Goal: Task Accomplishment & Management: Use online tool/utility

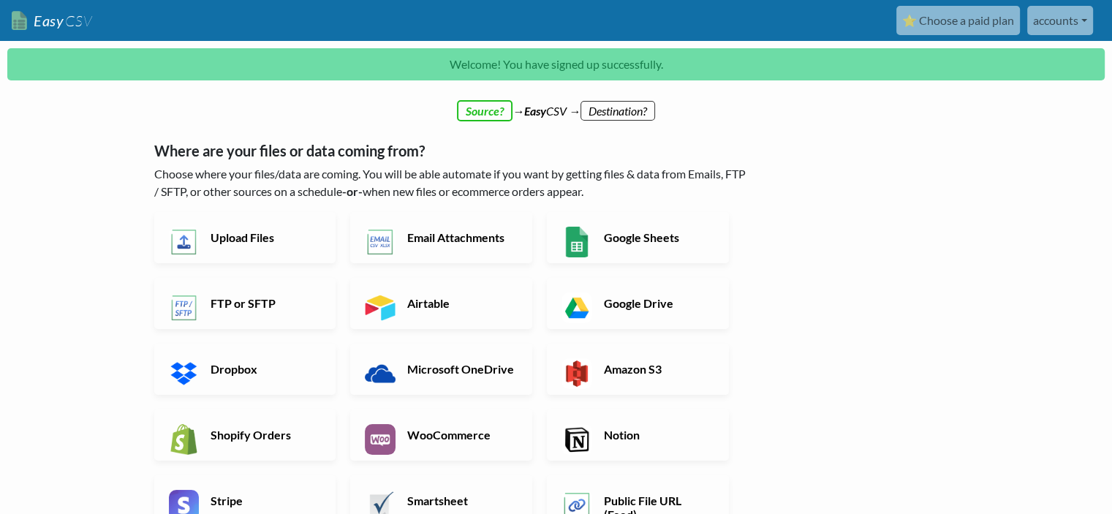
click at [588, 175] on p "Choose where your files/data are coming. You will be able automate if you want …" at bounding box center [452, 182] width 596 height 35
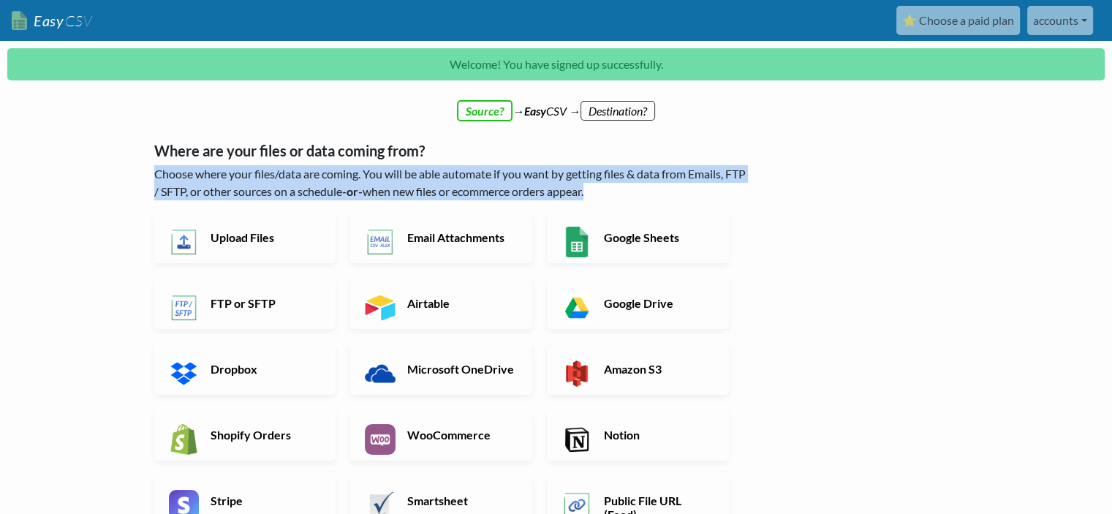
click at [588, 175] on p "Choose where your files/data are coming. You will be able automate if you want …" at bounding box center [452, 182] width 596 height 35
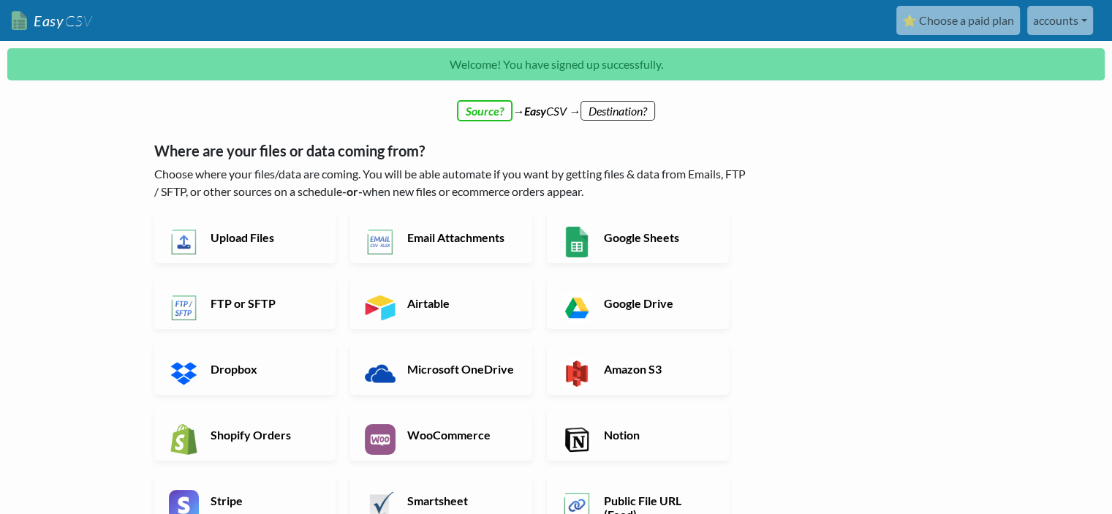
click at [873, 257] on div "← back Thanks for signing up! Set up your Import Flow and Upload Page in 1 minu…" at bounding box center [557, 475] width 834 height 711
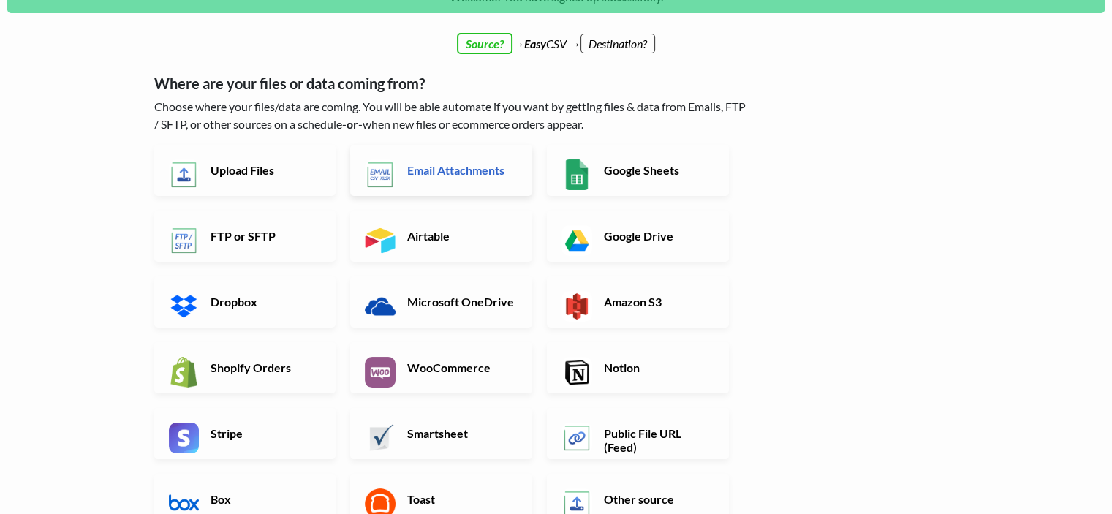
scroll to position [67, 0]
click at [303, 166] on h6 "Upload Files" at bounding box center [264, 170] width 115 height 14
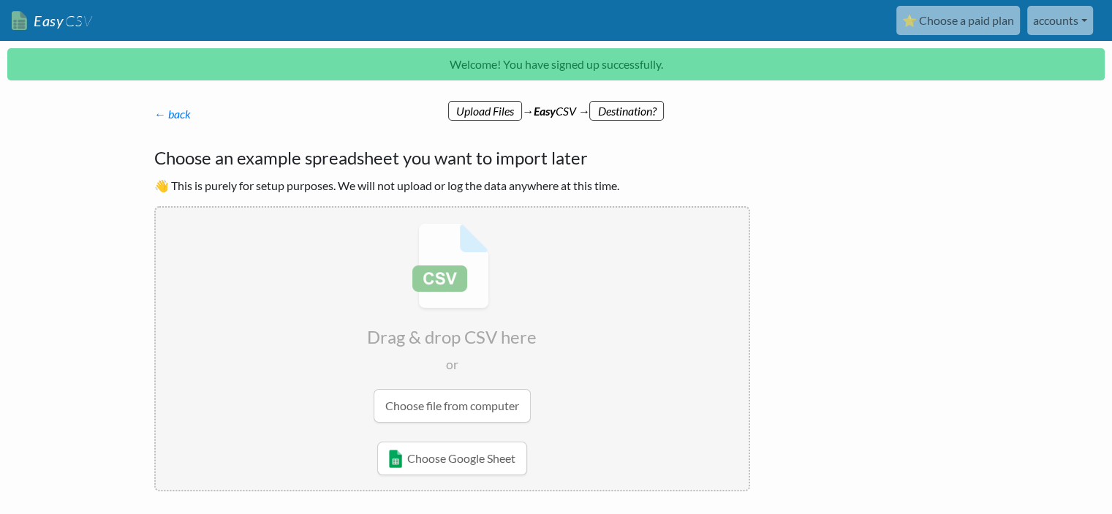
scroll to position [82, 0]
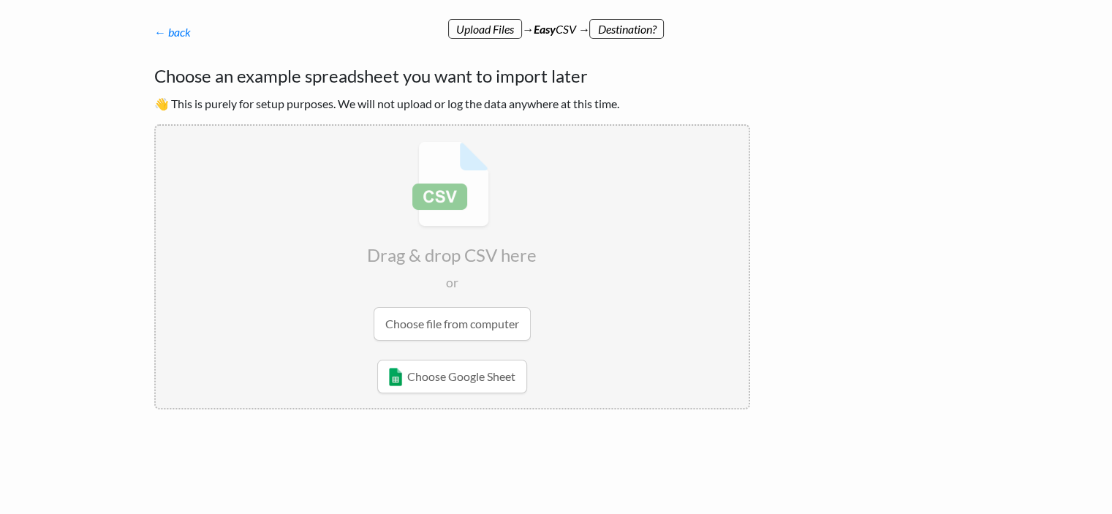
click at [496, 328] on input "file" at bounding box center [452, 241] width 593 height 230
type input "C:\fakepath\48-2025-08-14 07_41_21.csv"
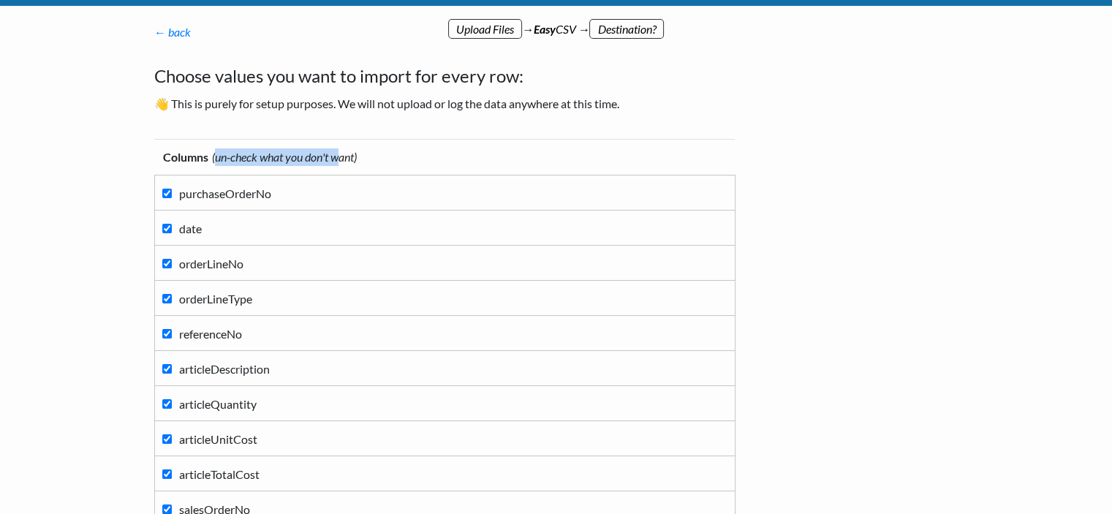
drag, startPoint x: 219, startPoint y: 154, endPoint x: 346, endPoint y: 154, distance: 126.5
click at [346, 154] on icon "(un-check what you don't want)" at bounding box center [284, 157] width 145 height 14
click at [420, 156] on th "Columns (un-check what you don't want)" at bounding box center [444, 158] width 581 height 36
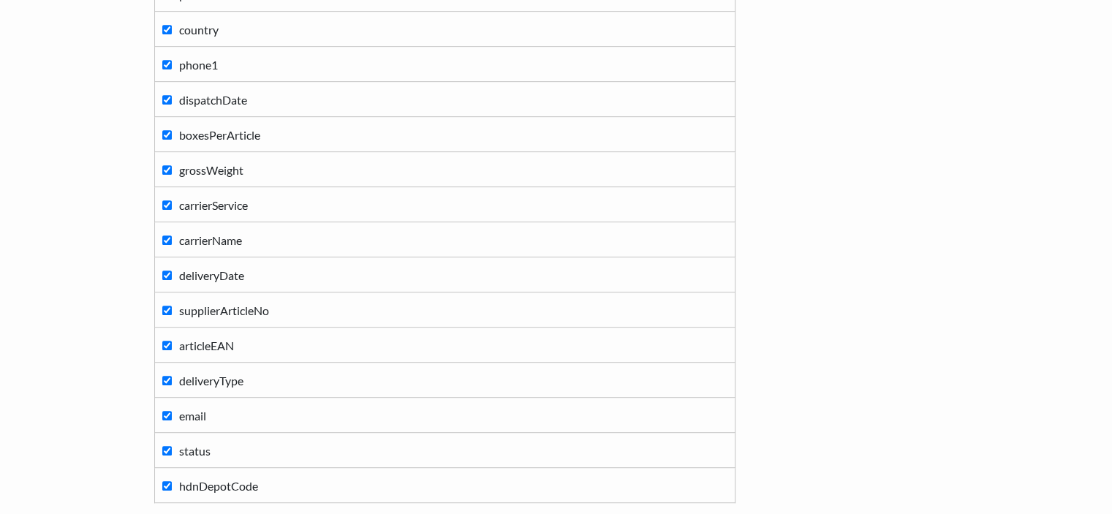
scroll to position [915, 0]
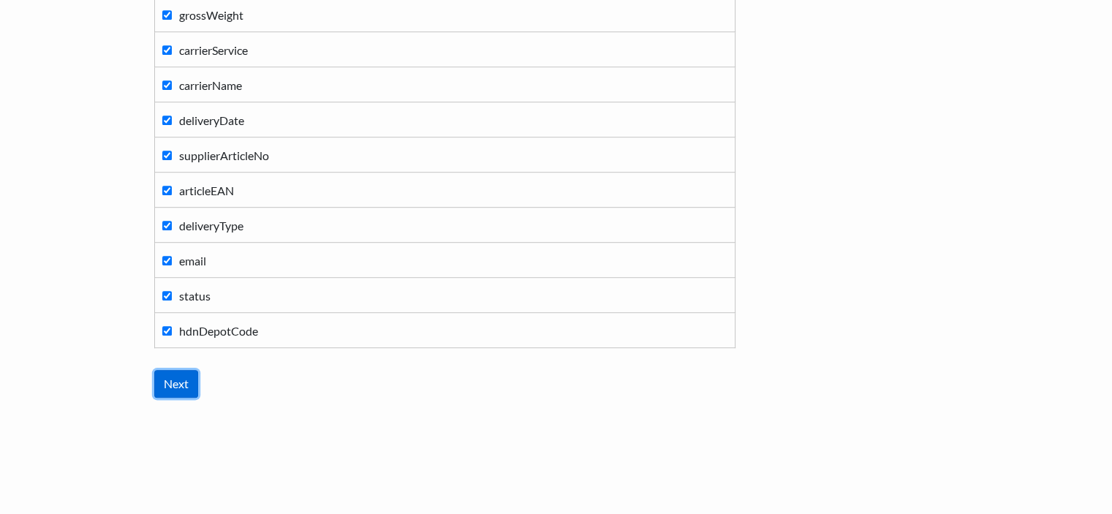
click at [182, 378] on input "Next" at bounding box center [176, 384] width 44 height 28
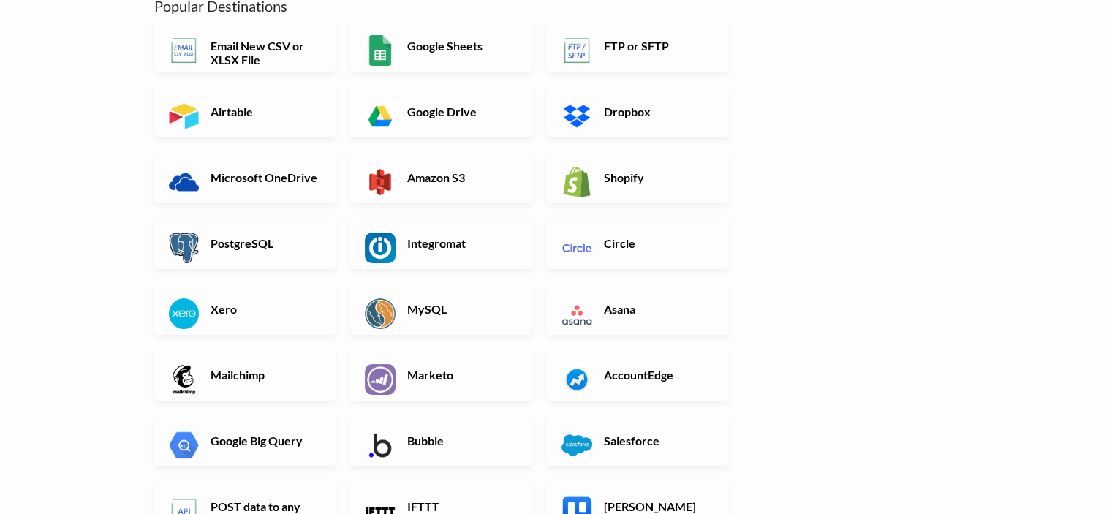
scroll to position [178, 0]
click at [281, 285] on link "Xero" at bounding box center [245, 308] width 182 height 51
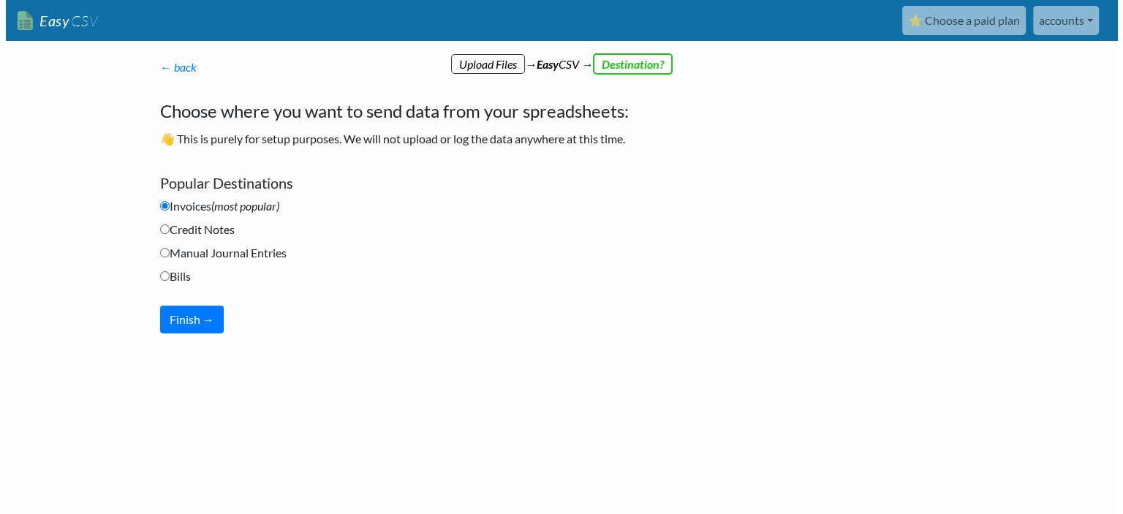
scroll to position [0, 0]
click at [192, 325] on button "Finish →" at bounding box center [191, 320] width 64 height 28
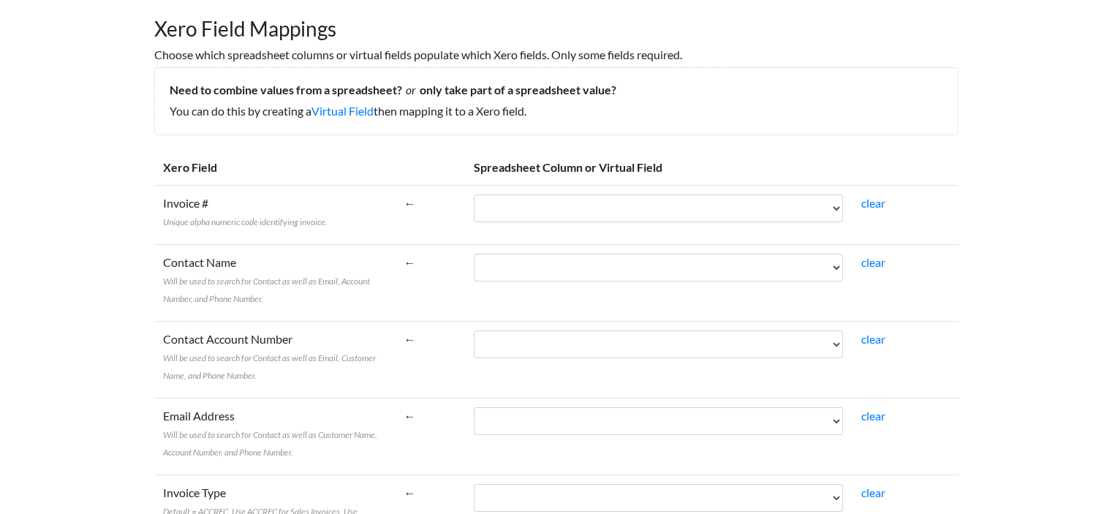
scroll to position [137, 0]
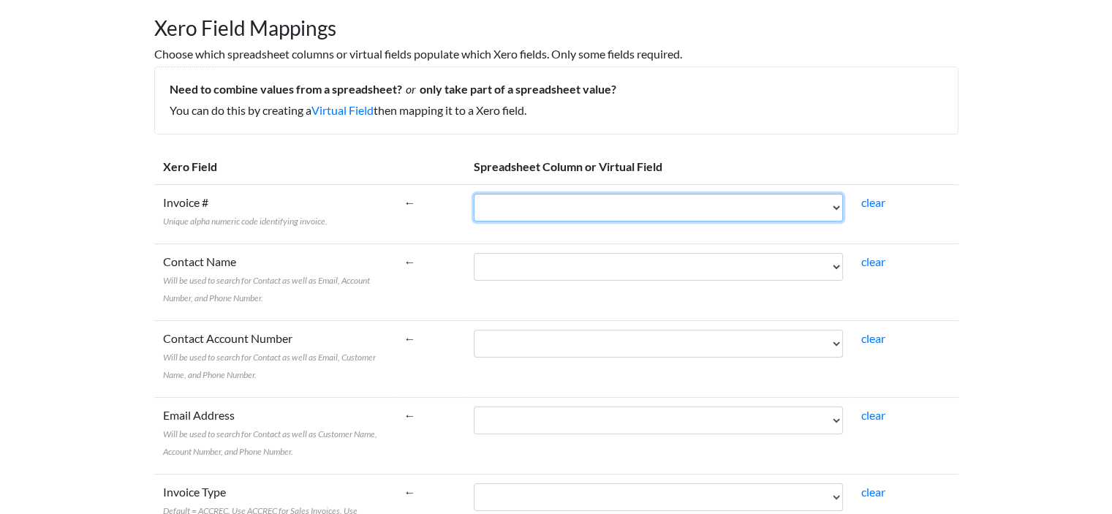
click at [585, 205] on select "purchaseOrderNo date orderLineNo orderLineType referenceNo articleDescription a…" at bounding box center [658, 208] width 369 height 28
click at [532, 207] on select "purchaseOrderNo date orderLineNo orderLineType referenceNo articleDescription a…" at bounding box center [658, 208] width 369 height 28
click at [507, 194] on select "purchaseOrderNo date orderLineNo orderLineType referenceNo articleDescription a…" at bounding box center [658, 208] width 369 height 28
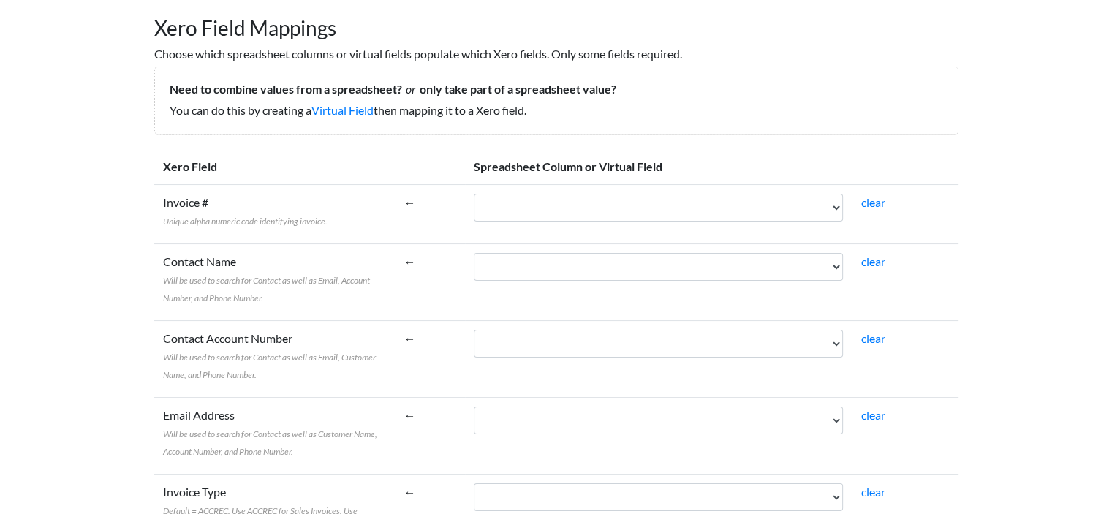
click at [396, 227] on td "Invoice # Unique alpha numeric code identifying invoice." at bounding box center [274, 213] width 241 height 59
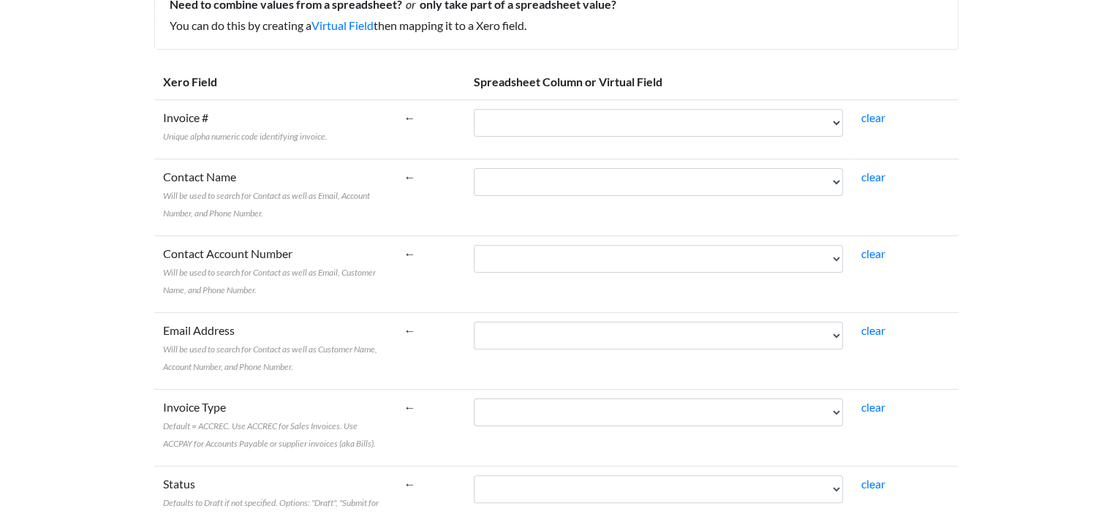
scroll to position [260, 0]
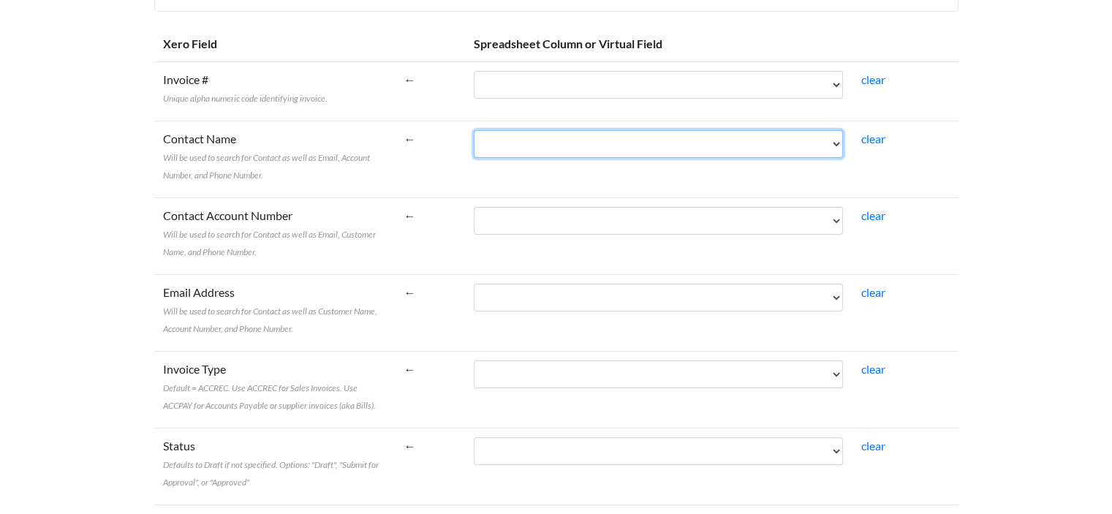
click at [588, 147] on select "purchaseOrderNo date orderLineNo orderLineType referenceNo articleDescription a…" at bounding box center [658, 144] width 369 height 28
click at [545, 151] on select "purchaseOrderNo date orderLineNo orderLineType referenceNo articleDescription a…" at bounding box center [658, 144] width 369 height 28
click at [567, 146] on select "purchaseOrderNo date orderLineNo orderLineType referenceNo articleDescription a…" at bounding box center [658, 144] width 369 height 28
select select "cr_748415"
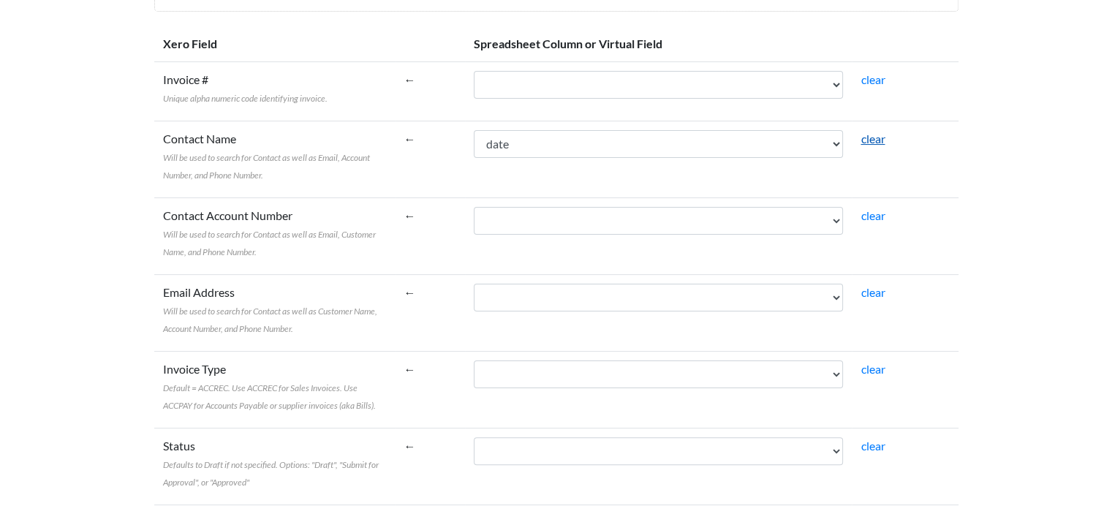
click at [885, 142] on link "clear" at bounding box center [873, 139] width 24 height 14
select select
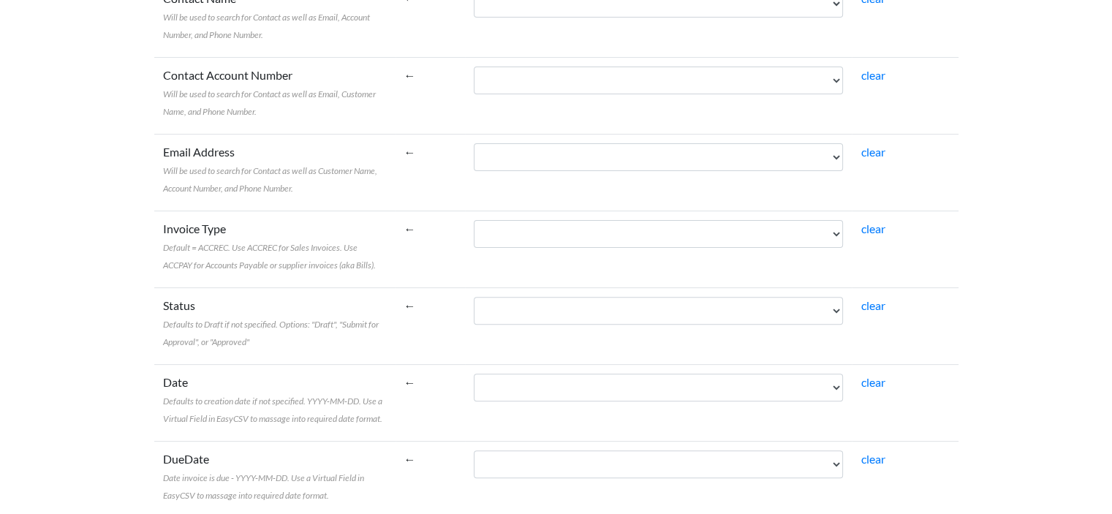
scroll to position [401, 0]
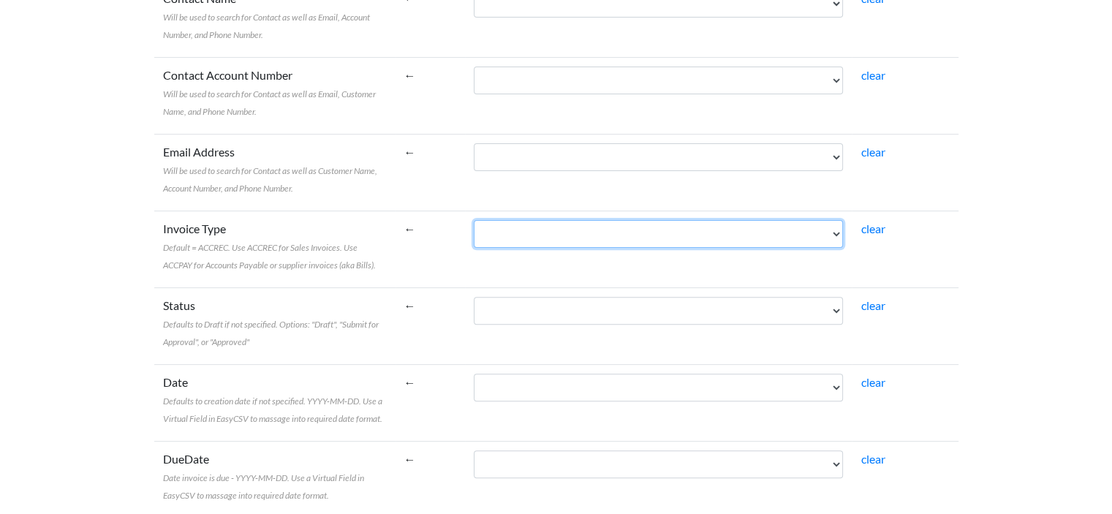
click at [556, 221] on select "purchaseOrderNo date orderLineNo orderLineType referenceNo articleDescription a…" at bounding box center [658, 234] width 369 height 28
click at [556, 222] on select "purchaseOrderNo date orderLineNo orderLineType referenceNo articleDescription a…" at bounding box center [658, 234] width 369 height 28
select select "cr_748437"
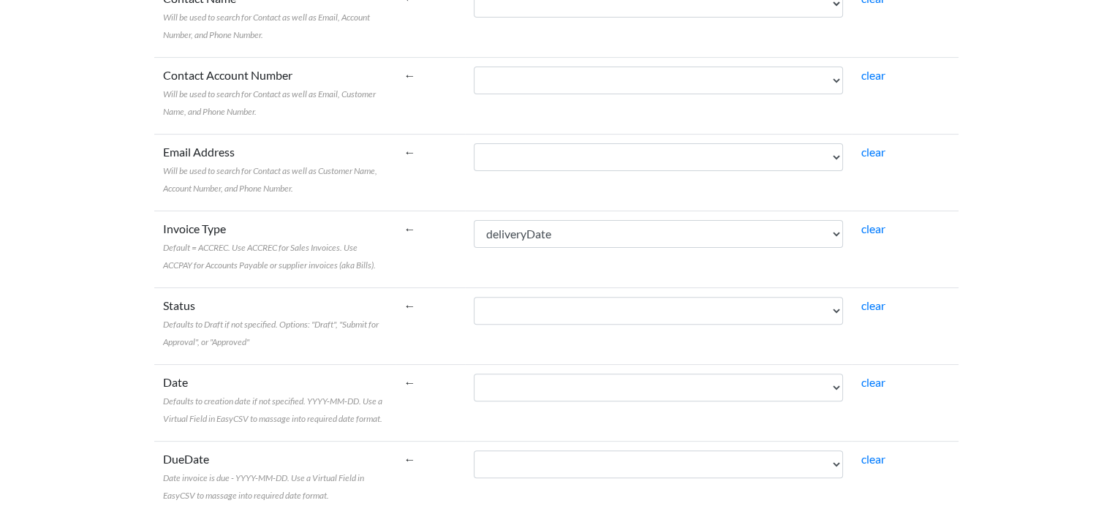
click at [447, 232] on td "←" at bounding box center [431, 249] width 70 height 77
click at [881, 234] on link "clear" at bounding box center [873, 229] width 24 height 14
select select
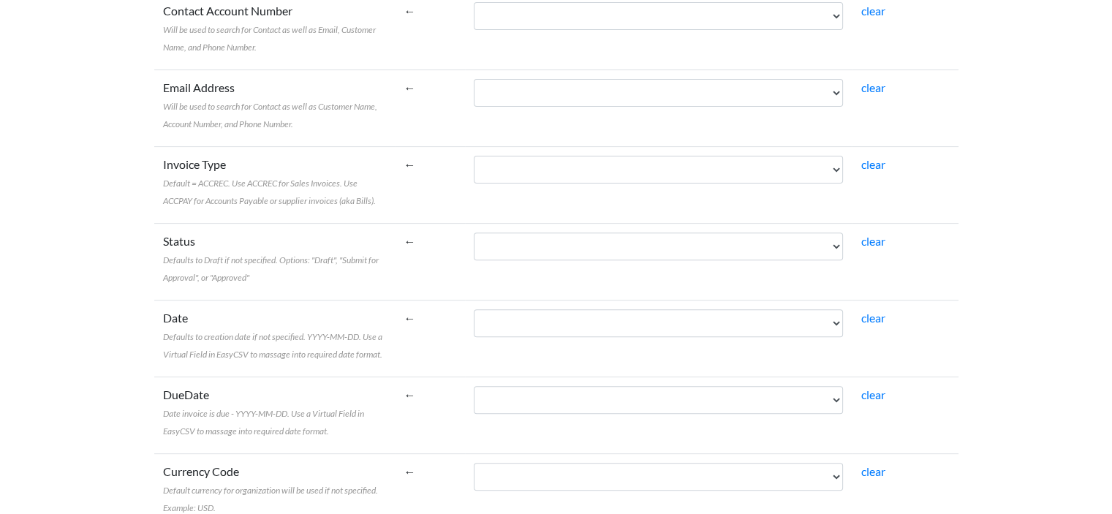
scroll to position [465, 0]
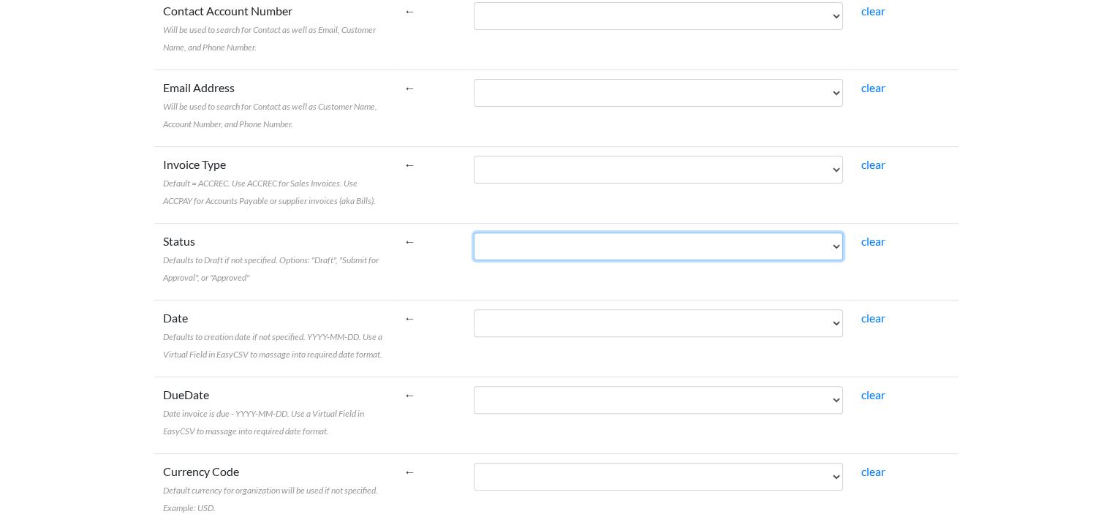
click at [579, 255] on select "purchaseOrderNo date orderLineNo orderLineType referenceNo articleDescription a…" at bounding box center [658, 247] width 369 height 28
select select "cr_748419"
click at [843, 251] on select "purchaseOrderNo date orderLineNo orderLineType referenceNo articleDescription a…" at bounding box center [658, 247] width 369 height 28
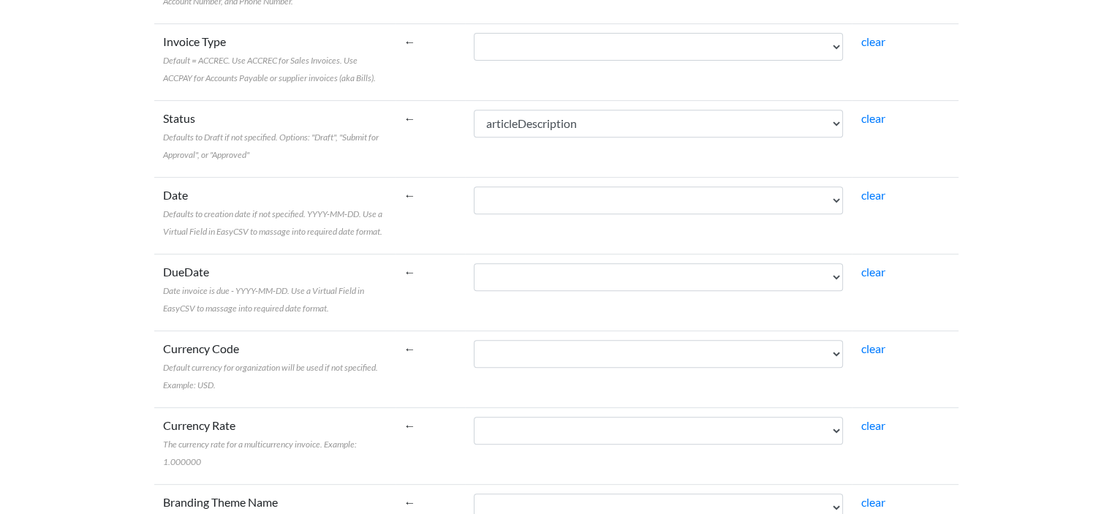
scroll to position [588, 0]
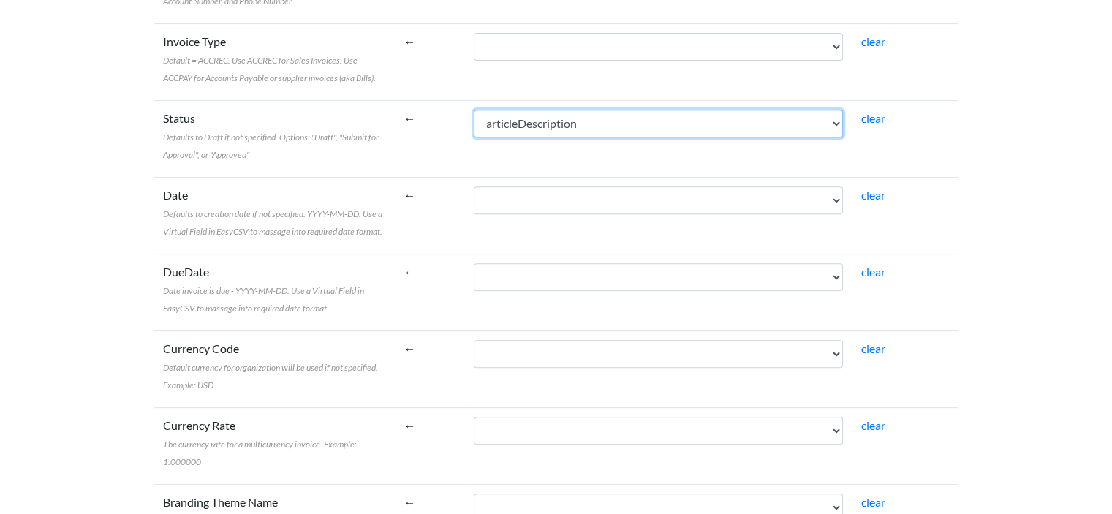
click at [641, 124] on select "purchaseOrderNo date orderLineNo orderLineType referenceNo articleDescription a…" at bounding box center [658, 124] width 369 height 28
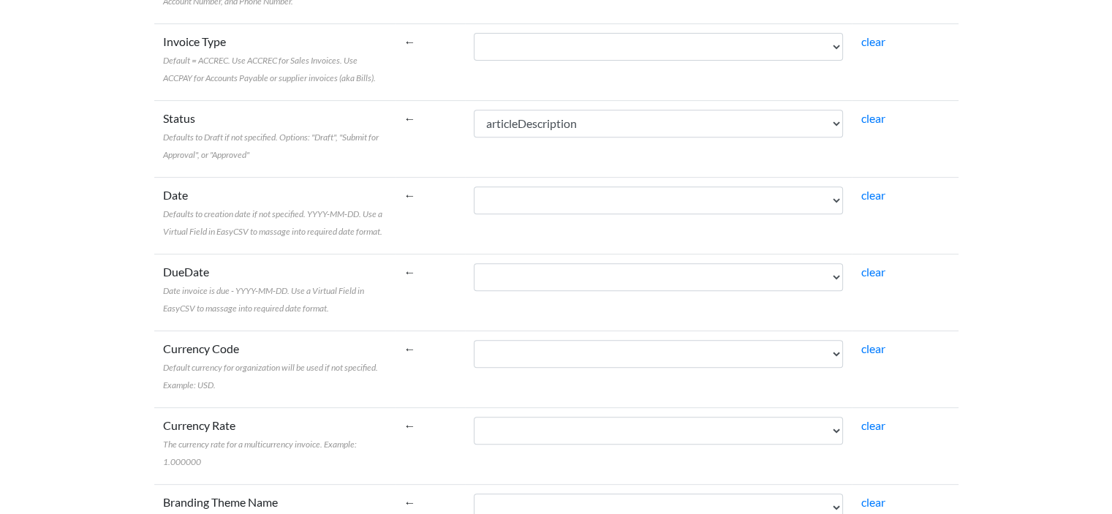
click at [913, 150] on td "clear" at bounding box center [905, 138] width 106 height 77
click at [871, 114] on link "clear" at bounding box center [873, 118] width 24 height 14
select select
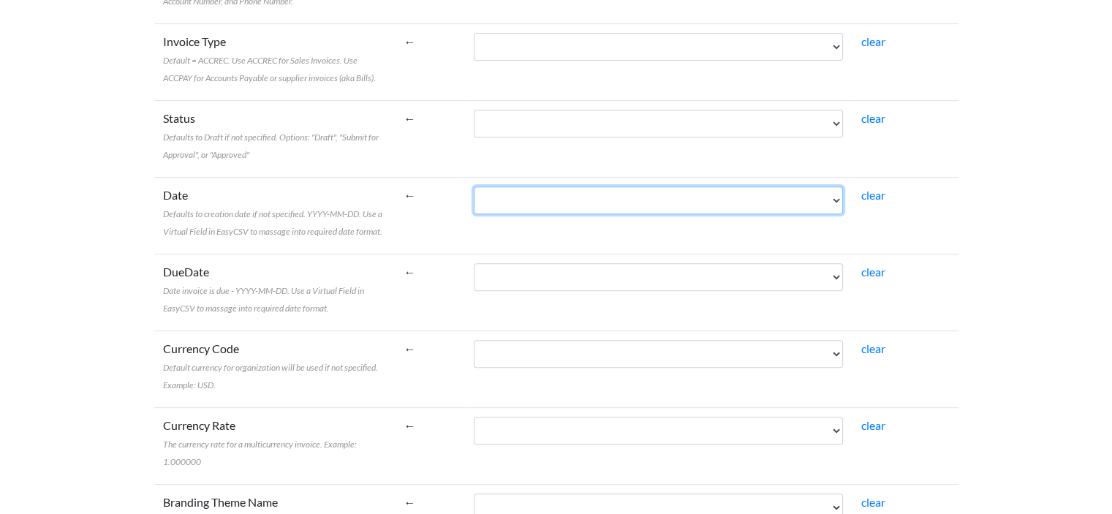
click at [526, 207] on select "purchaseOrderNo date orderLineNo orderLineType referenceNo articleDescription a…" at bounding box center [658, 200] width 369 height 28
select select "cr_748415"
click at [507, 186] on select "purchaseOrderNo date orderLineNo orderLineType referenceNo articleDescription a…" at bounding box center [658, 200] width 369 height 28
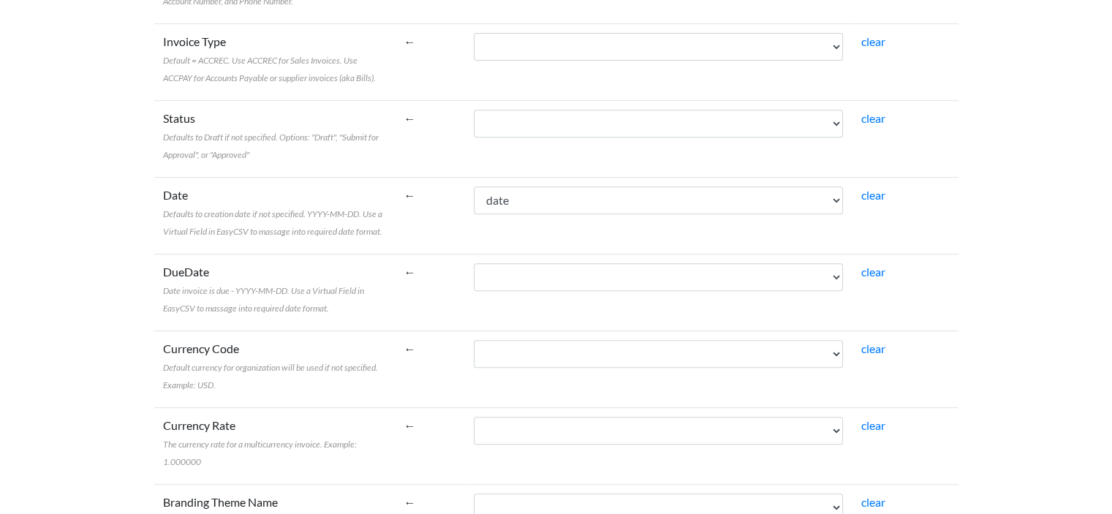
click at [501, 243] on td "purchaseOrderNo date orderLineNo orderLineType referenceNo articleDescription a…" at bounding box center [658, 215] width 387 height 77
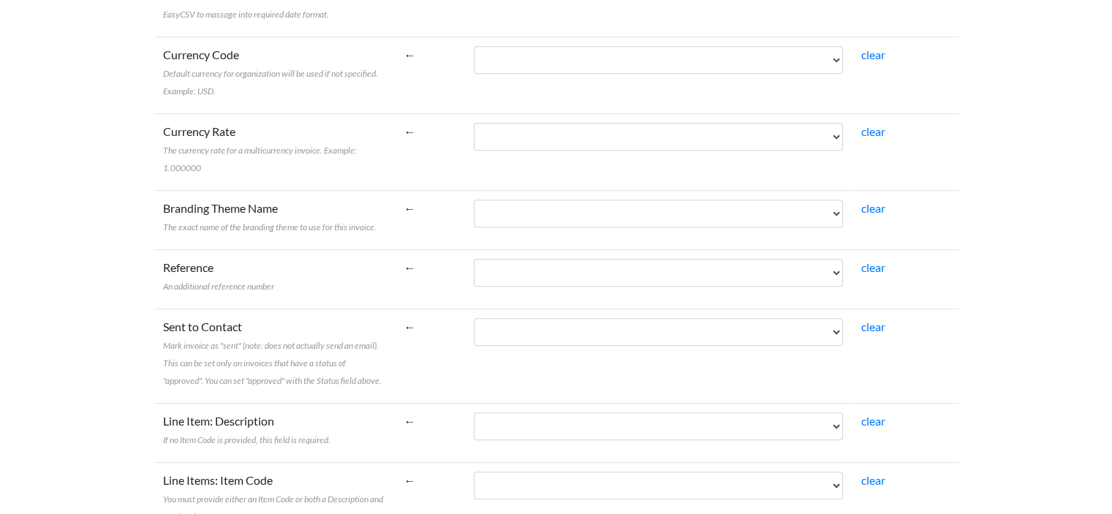
scroll to position [883, 0]
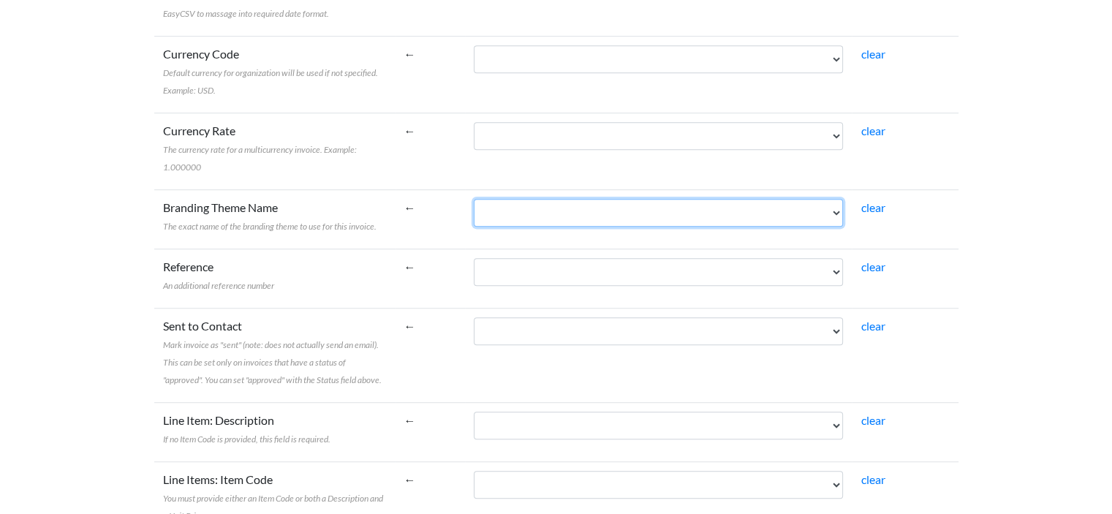
click at [564, 199] on select "purchaseOrderNo date orderLineNo orderLineType referenceNo articleDescription a…" at bounding box center [658, 213] width 369 height 28
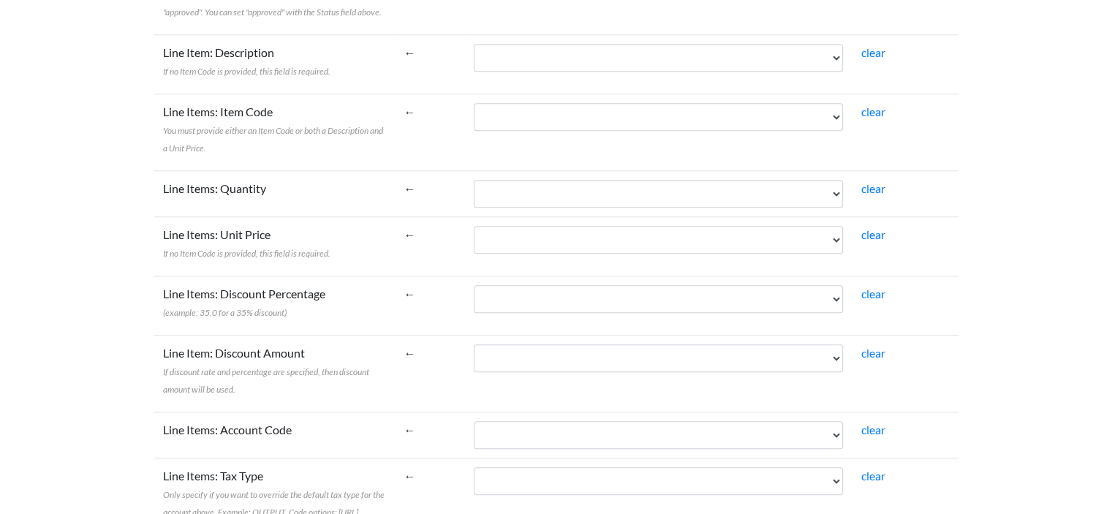
scroll to position [1251, 0]
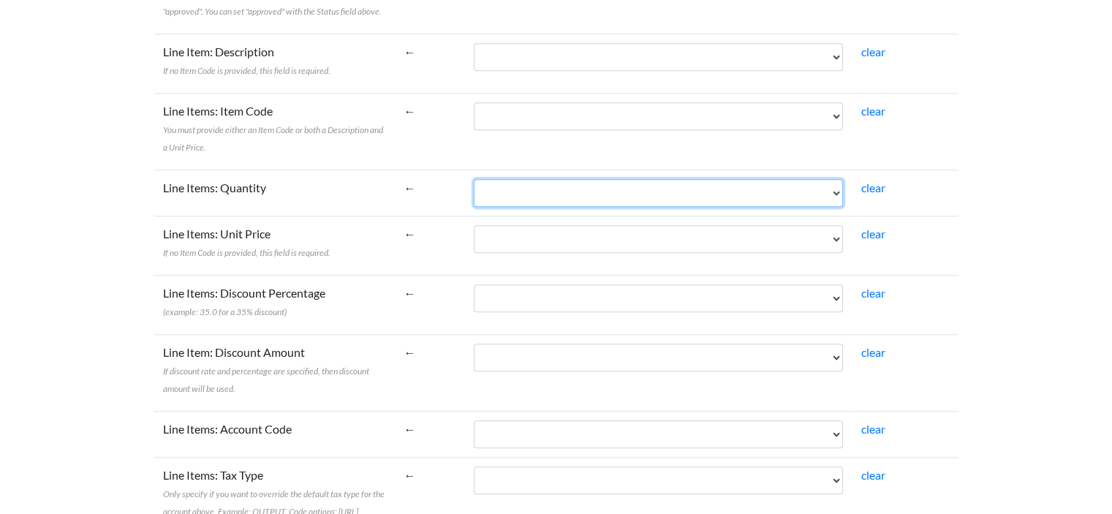
click at [524, 179] on select "purchaseOrderNo date orderLineNo orderLineType referenceNo articleDescription a…" at bounding box center [658, 193] width 369 height 28
select select "cr_748420"
click at [507, 179] on select "purchaseOrderNo date orderLineNo orderLineType referenceNo articleDescription a…" at bounding box center [658, 193] width 369 height 28
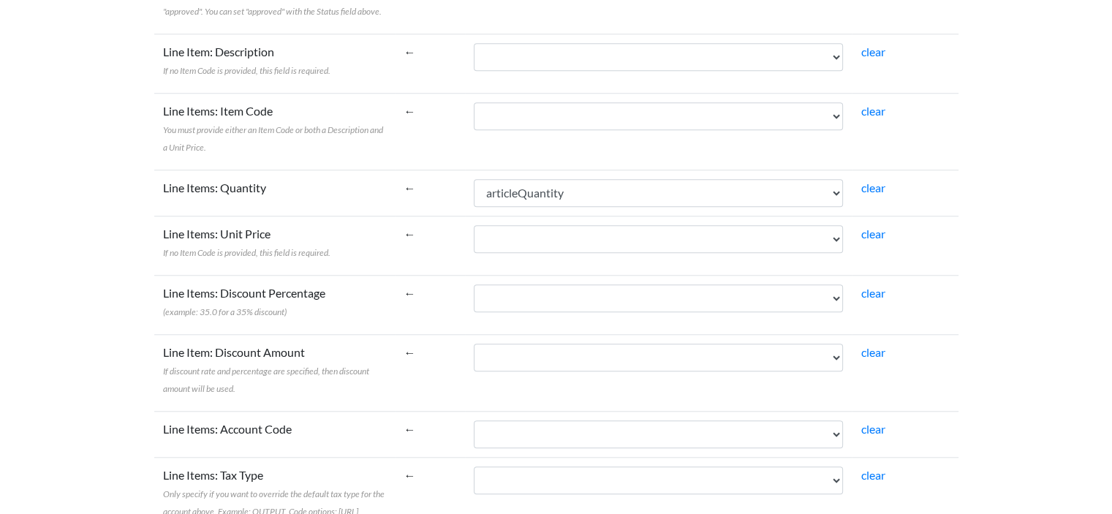
click at [396, 275] on td "Line Items: Discount Percentage (example: 35.0 for a 35% discount)" at bounding box center [274, 304] width 241 height 59
click at [570, 236] on td "purchaseOrderNo date orderLineNo orderLineType referenceNo articleDescription a…" at bounding box center [658, 245] width 387 height 59
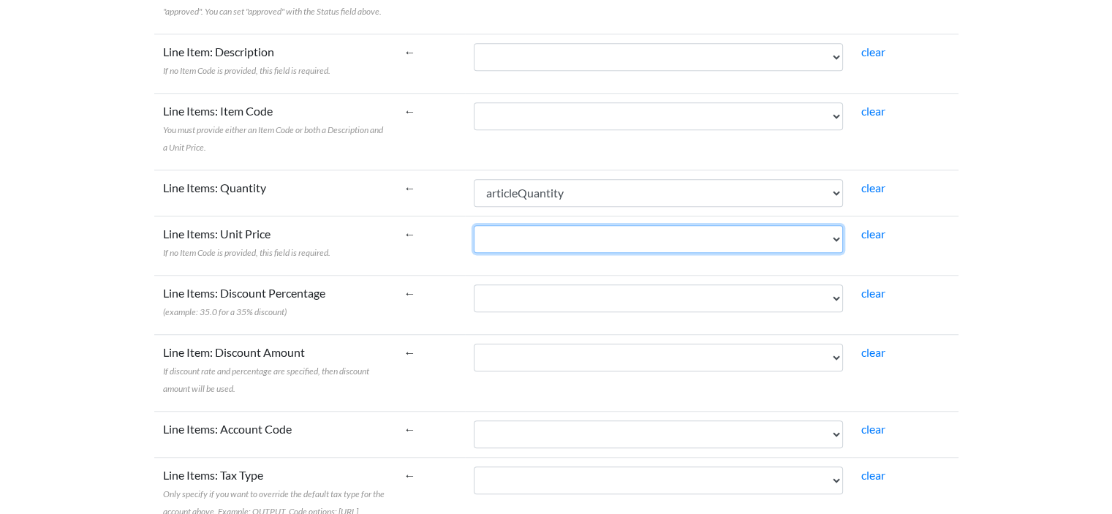
click at [570, 226] on select "purchaseOrderNo date orderLineNo orderLineType referenceNo articleDescription a…" at bounding box center [658, 239] width 369 height 28
select select "cr_748421"
click at [507, 225] on select "purchaseOrderNo date orderLineNo orderLineType referenceNo articleDescription a…" at bounding box center [658, 239] width 369 height 28
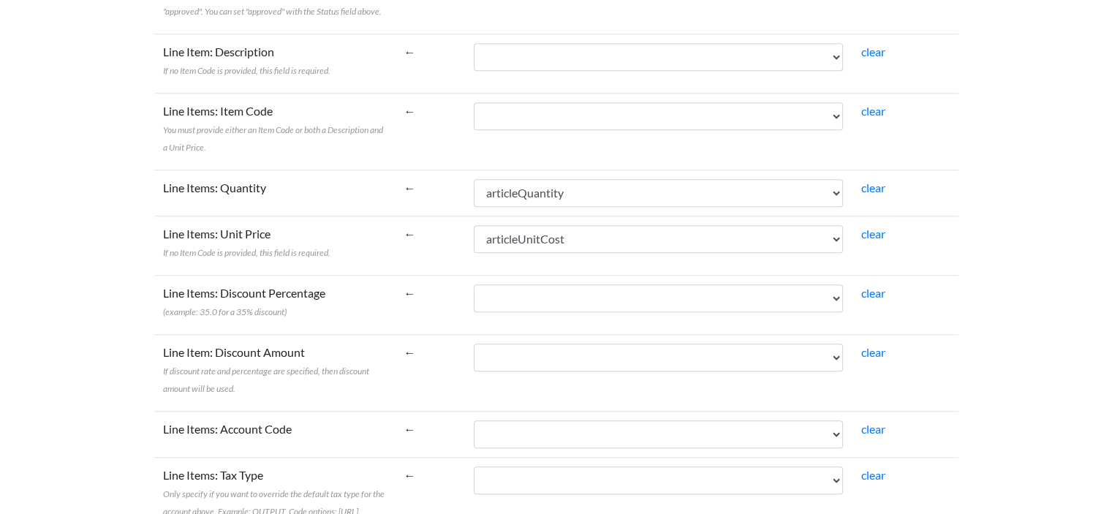
click at [396, 221] on td "Line Items: Unit Price If no Item Code is provided, this field is required." at bounding box center [274, 245] width 241 height 59
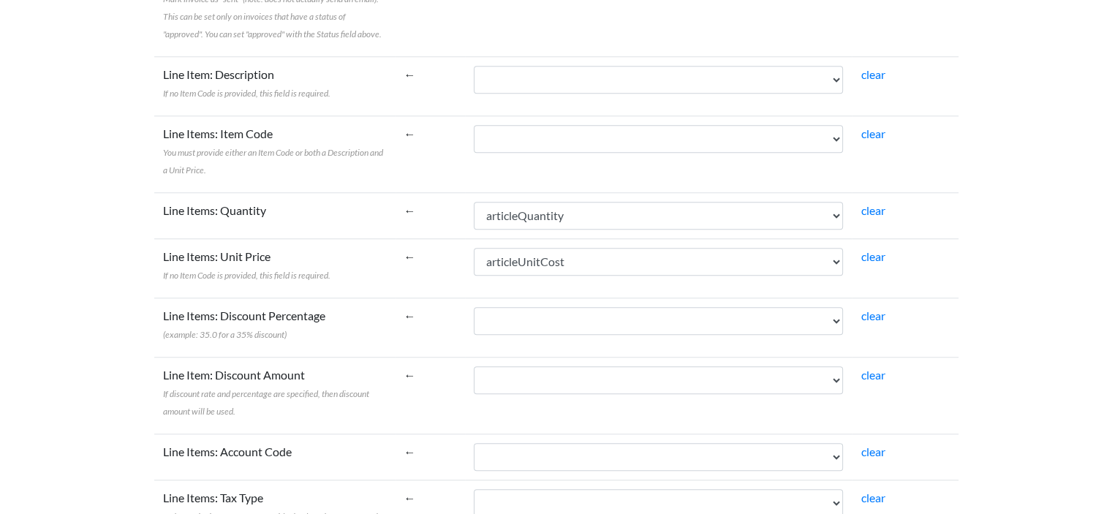
scroll to position [1228, 0]
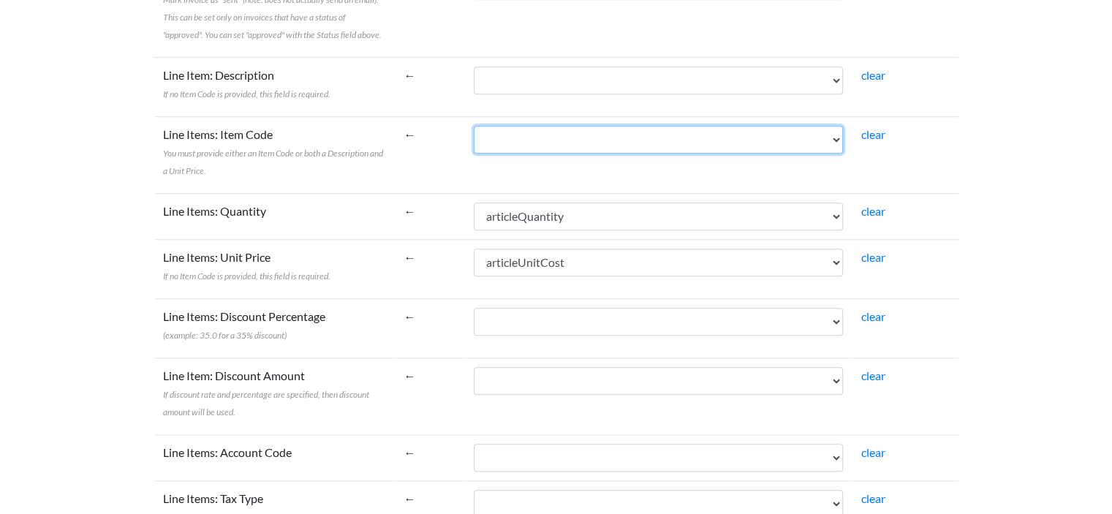
click at [555, 128] on select "purchaseOrderNo date orderLineNo orderLineType referenceNo articleDescription a…" at bounding box center [658, 140] width 369 height 28
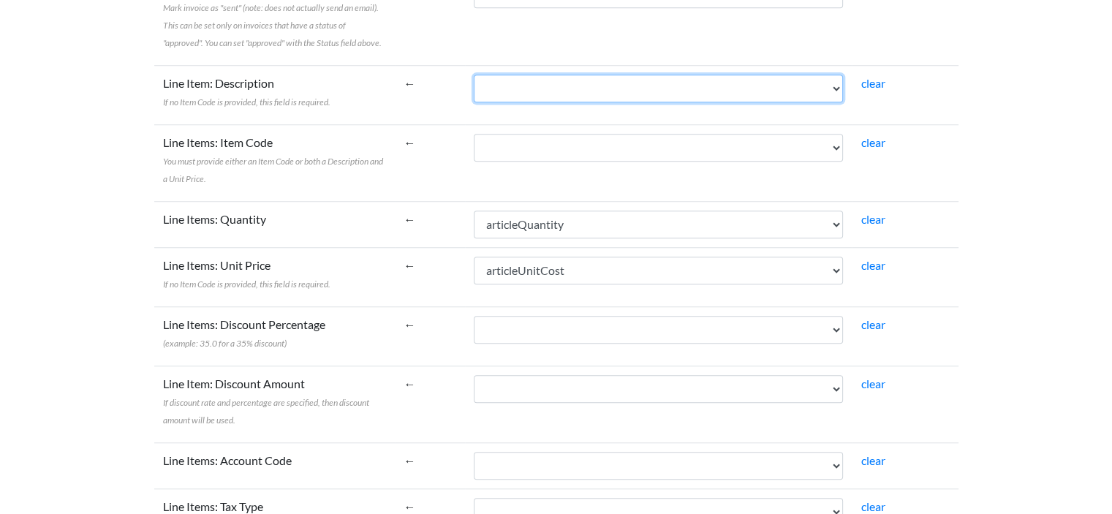
click at [600, 75] on select "purchaseOrderNo date orderLineNo orderLineType referenceNo articleDescription a…" at bounding box center [658, 89] width 369 height 28
select select "cr_748419"
click at [507, 75] on select "purchaseOrderNo date orderLineNo orderLineType referenceNo articleDescription a…" at bounding box center [658, 89] width 369 height 28
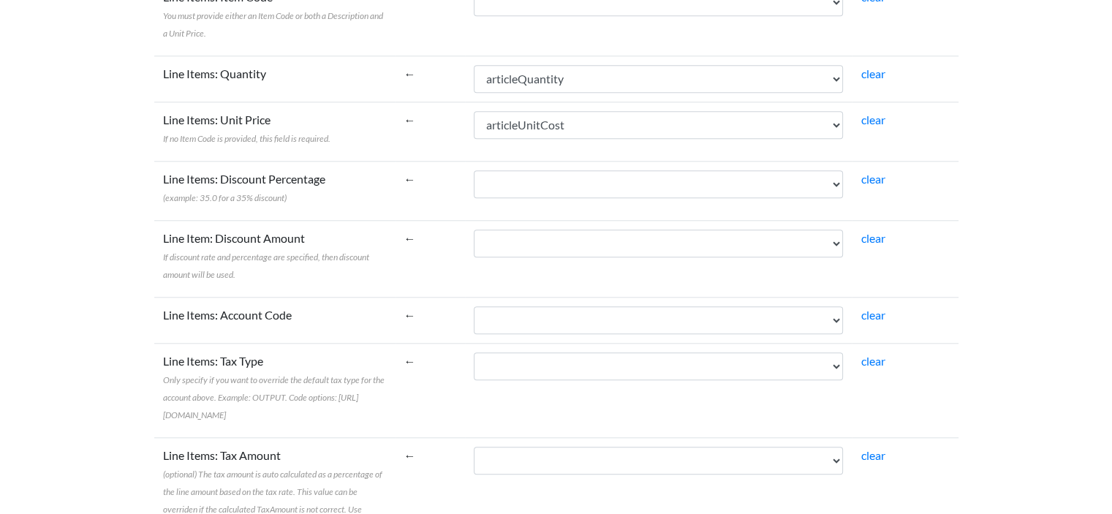
scroll to position [1364, 0]
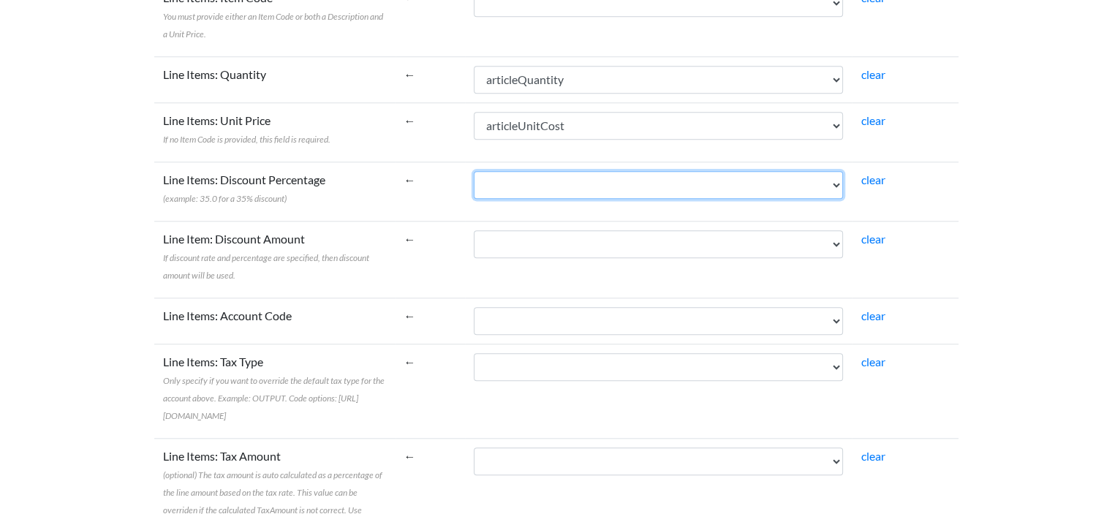
click at [579, 171] on select "purchaseOrderNo date orderLineNo orderLineType referenceNo articleDescription a…" at bounding box center [658, 185] width 369 height 28
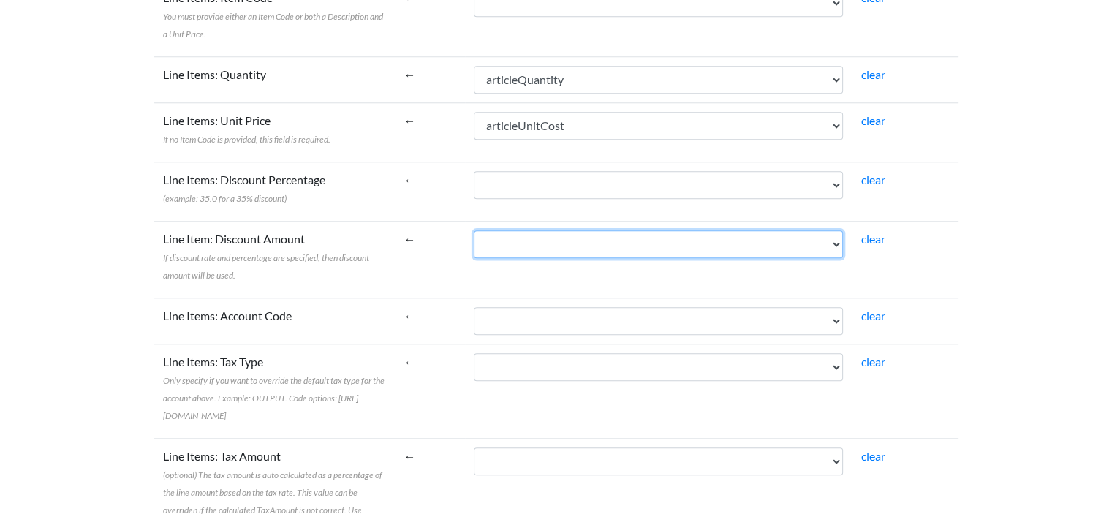
click at [567, 230] on select "purchaseOrderNo date orderLineNo orderLineType referenceNo articleDescription a…" at bounding box center [658, 244] width 369 height 28
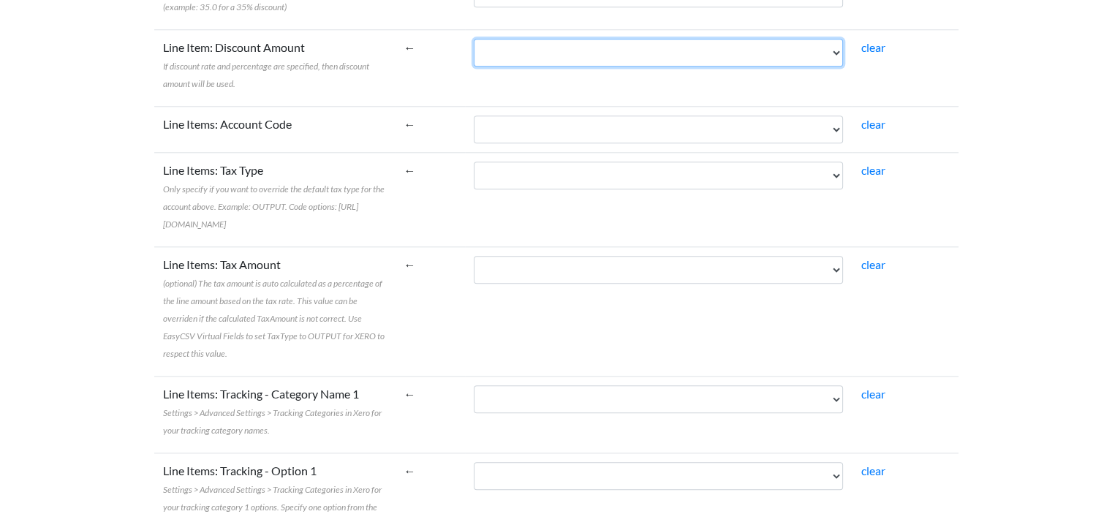
scroll to position [1563, 0]
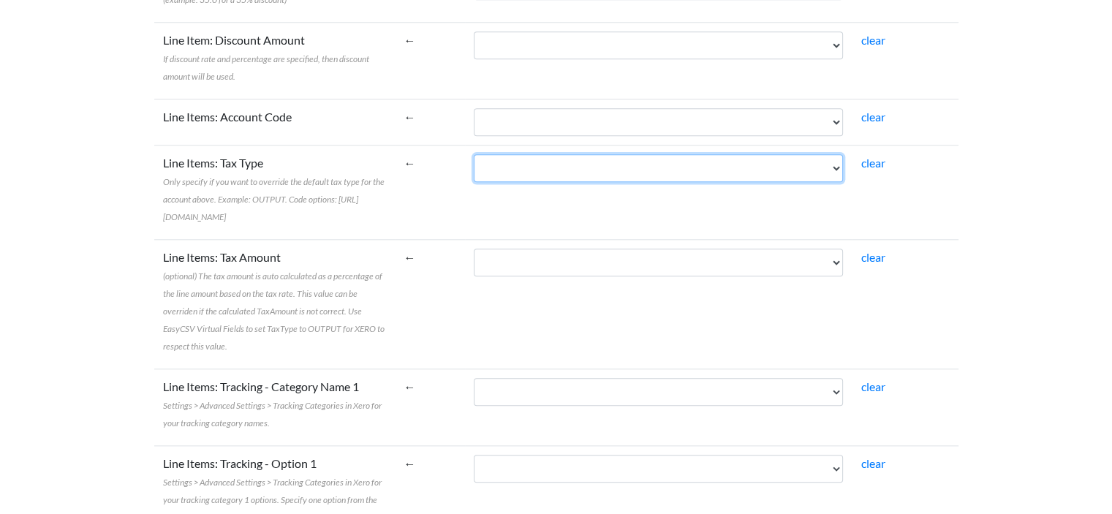
click at [567, 154] on select "purchaseOrderNo date orderLineNo orderLineType referenceNo articleDescription a…" at bounding box center [658, 168] width 369 height 28
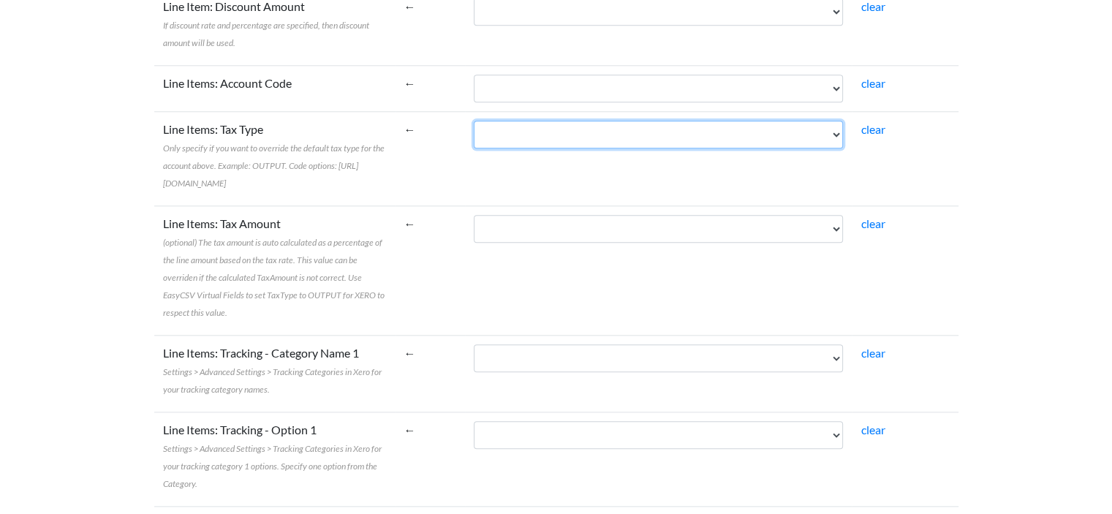
scroll to position [1598, 0]
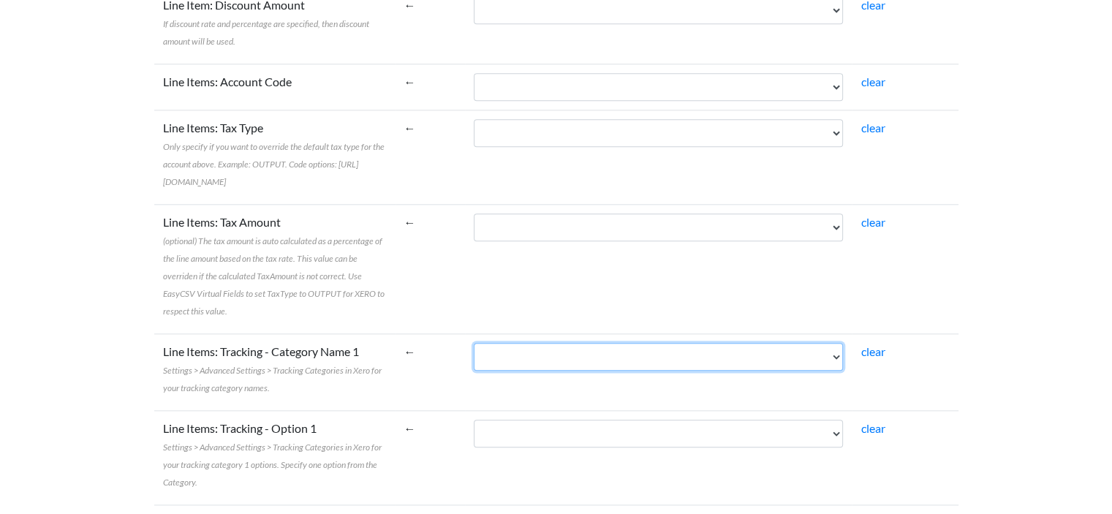
click at [537, 343] on select "purchaseOrderNo date orderLineNo orderLineType referenceNo articleDescription a…" at bounding box center [658, 357] width 369 height 28
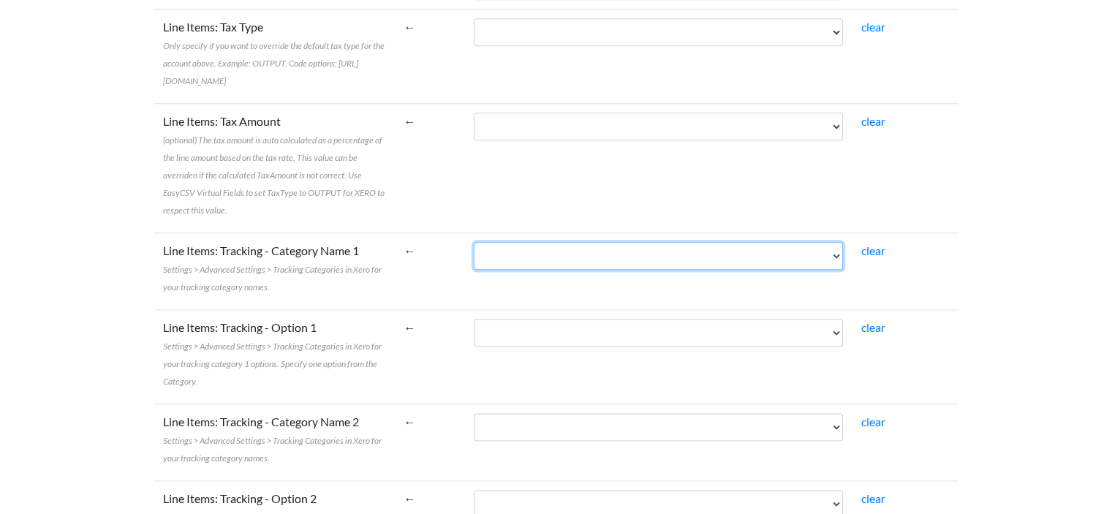
scroll to position [1701, 0]
click at [535, 241] on select "purchaseOrderNo date orderLineNo orderLineType referenceNo articleDescription a…" at bounding box center [658, 255] width 369 height 28
